Goal: Task Accomplishment & Management: Use online tool/utility

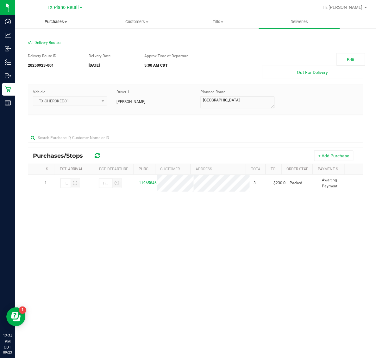
click at [56, 22] on span "Purchases" at bounding box center [55, 22] width 81 height 6
click at [56, 48] on li "Fulfillment" at bounding box center [55, 46] width 81 height 8
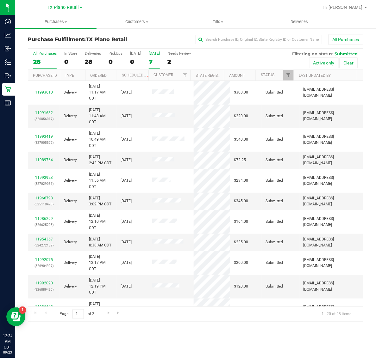
click at [157, 58] on div "7" at bounding box center [154, 61] width 11 height 7
click at [0, 0] on input "[DATE] 7" at bounding box center [0, 0] width 0 height 0
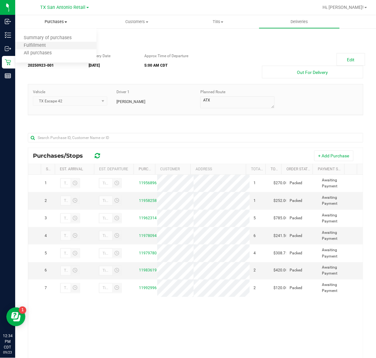
click at [54, 43] on li "Fulfillment" at bounding box center [55, 46] width 81 height 8
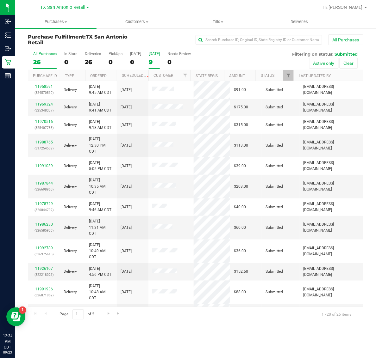
click at [154, 56] on label "[DATE] 9" at bounding box center [154, 60] width 11 height 17
click at [0, 0] on input "[DATE] 9" at bounding box center [0, 0] width 0 height 0
